Goal: Task Accomplishment & Management: Manage account settings

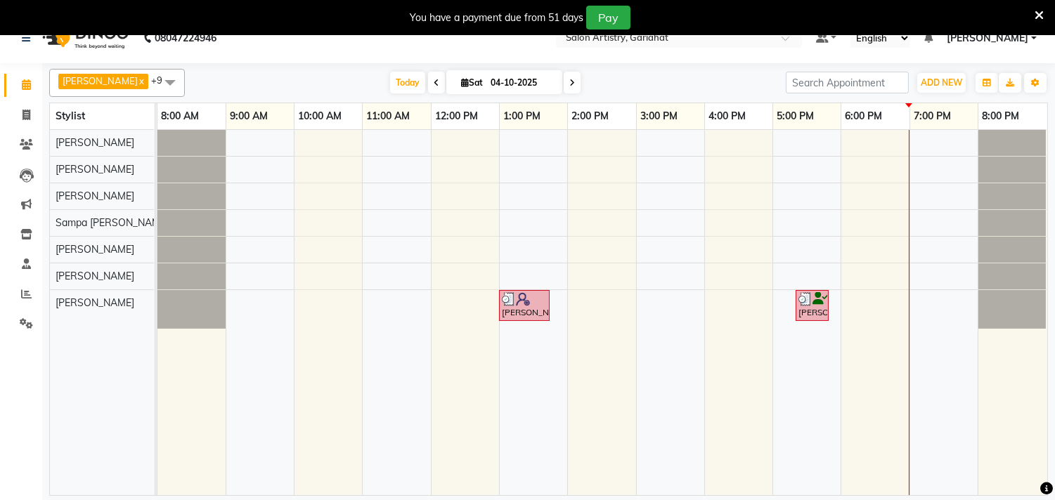
scroll to position [35, 0]
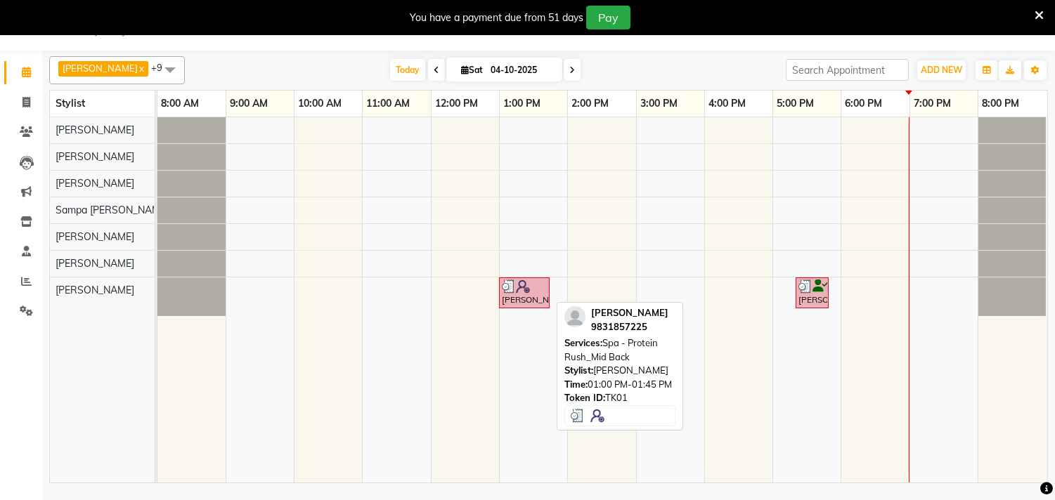
click at [536, 287] on div at bounding box center [524, 287] width 45 height 14
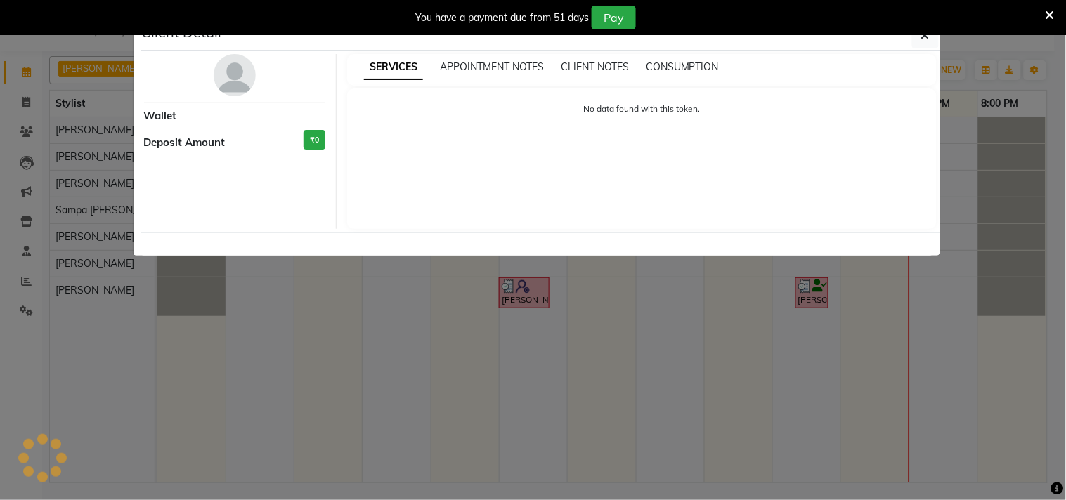
select select "3"
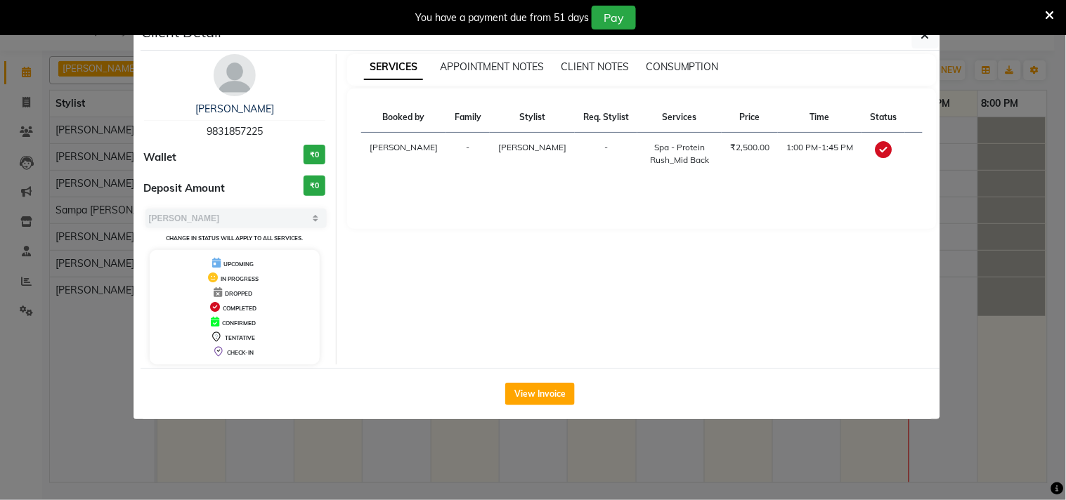
click at [237, 68] on img at bounding box center [235, 75] width 42 height 42
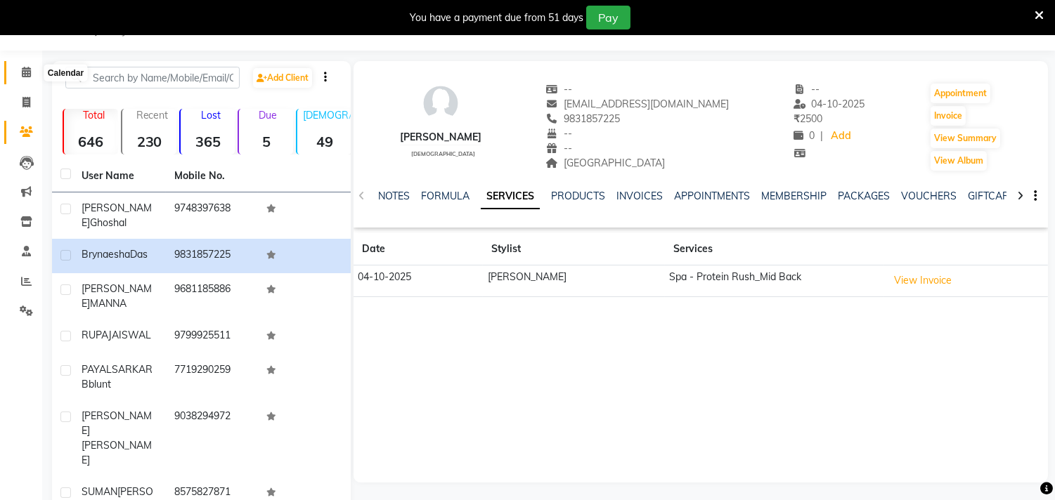
click at [34, 72] on span at bounding box center [26, 73] width 25 height 16
